Goal: Transaction & Acquisition: Subscribe to service/newsletter

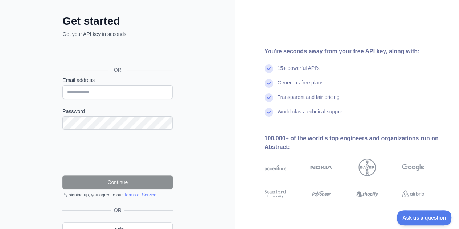
scroll to position [20, 0]
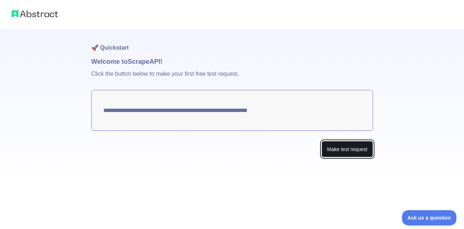
click at [331, 148] on button "Make test request" at bounding box center [347, 149] width 51 height 16
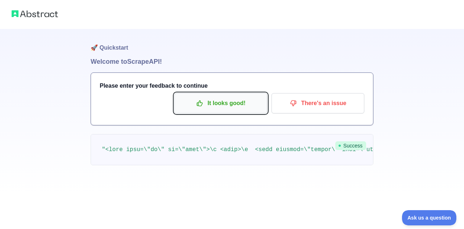
click at [253, 106] on p "It looks good!" at bounding box center [221, 103] width 82 height 12
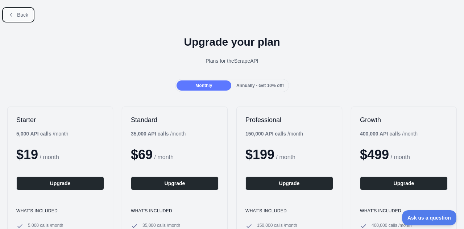
click at [14, 11] on button "Back" at bounding box center [18, 15] width 29 height 12
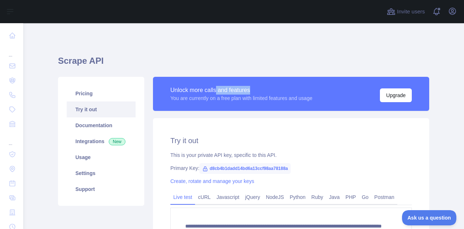
drag, startPoint x: 215, startPoint y: 89, endPoint x: 257, endPoint y: 87, distance: 42.4
click at [257, 87] on div "Unlock more calls and features" at bounding box center [241, 90] width 142 height 9
